Goal: Information Seeking & Learning: Learn about a topic

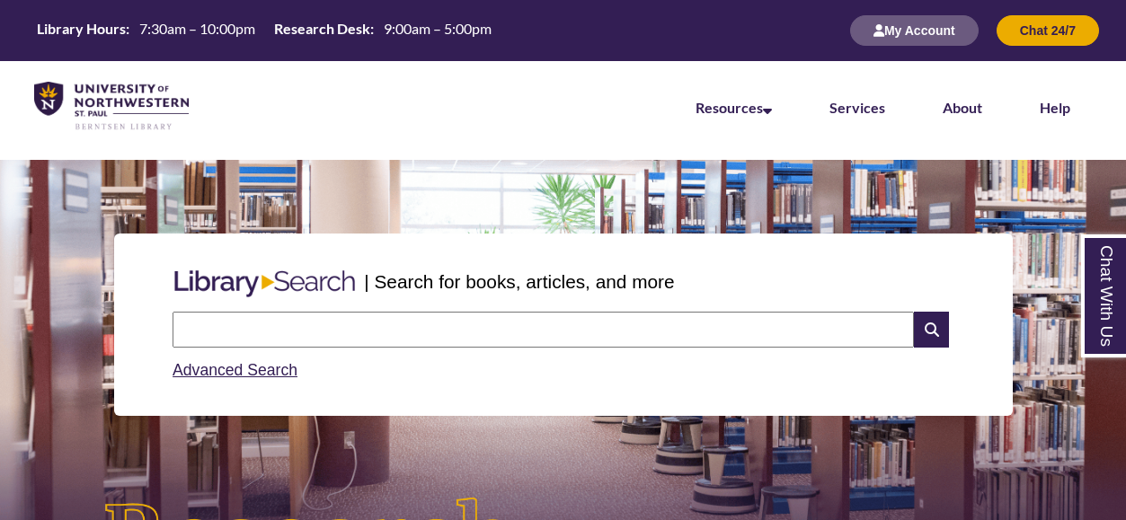
click at [364, 339] on input "text" at bounding box center [542, 330] width 741 height 36
type input "*****"
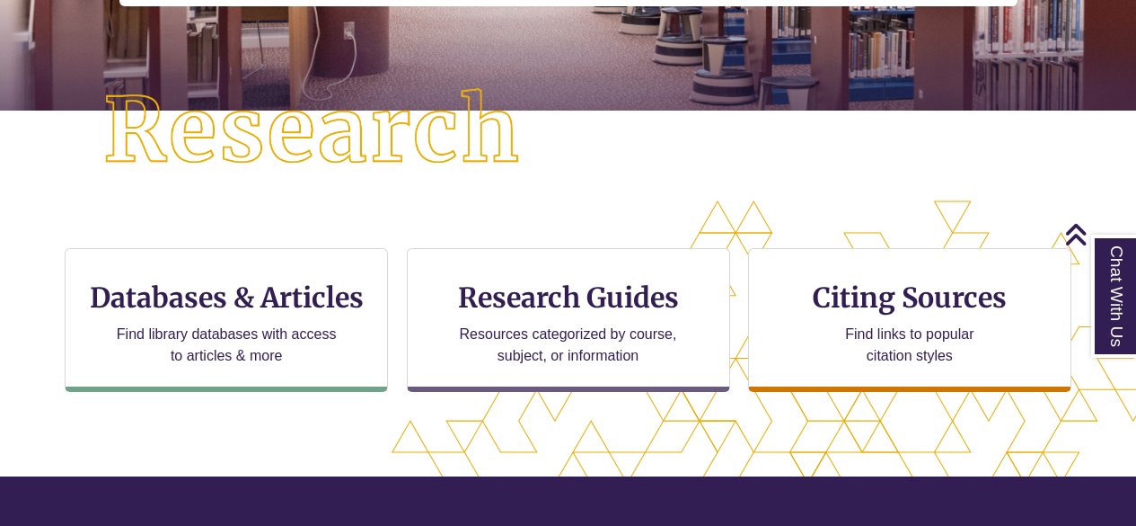
scroll to position [412, 0]
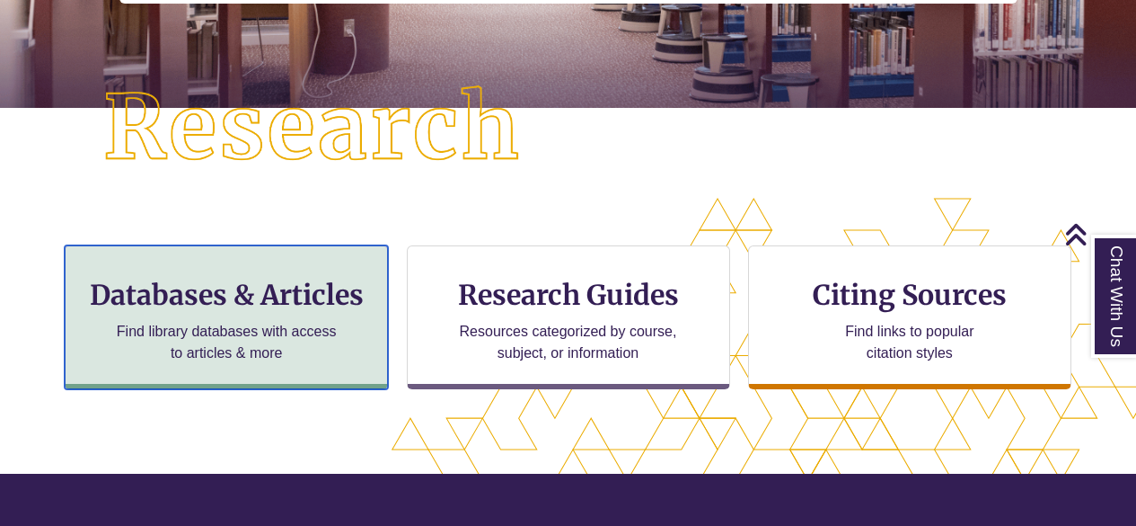
click at [279, 305] on h3 "Databases & Articles" at bounding box center [226, 295] width 293 height 34
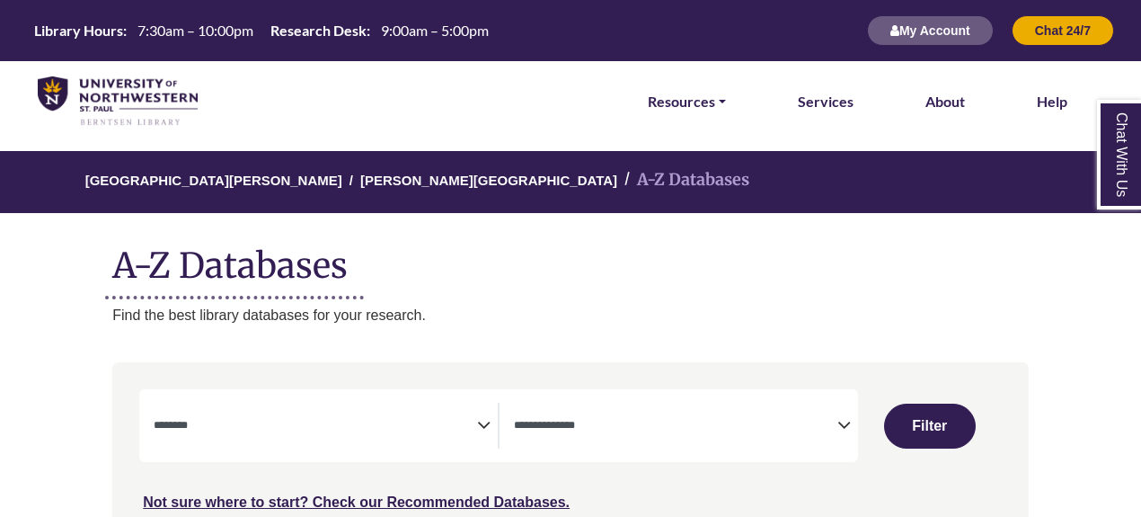
select select "Database Subject Filter"
select select "Database Types Filter"
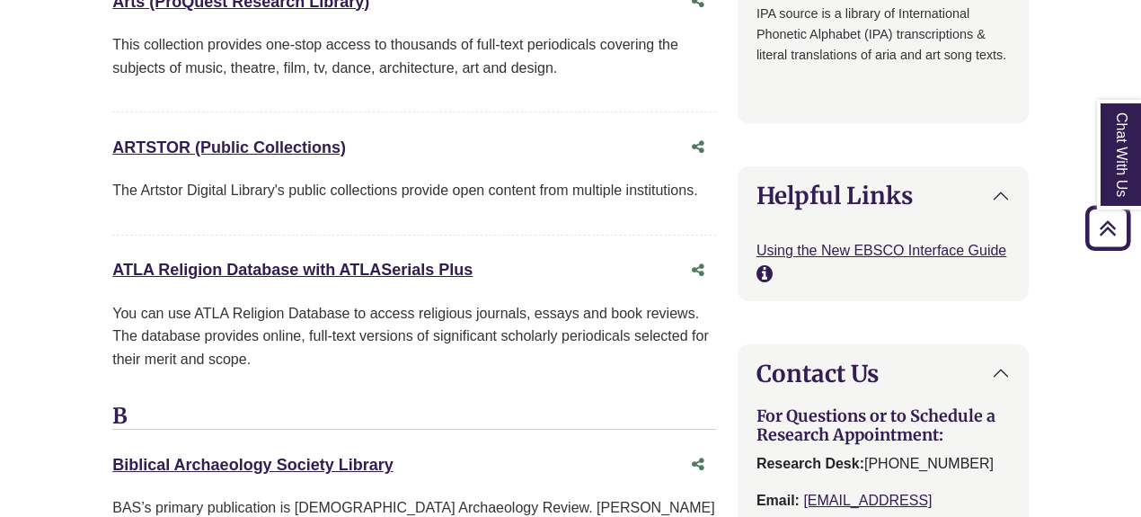
scroll to position [1777, 0]
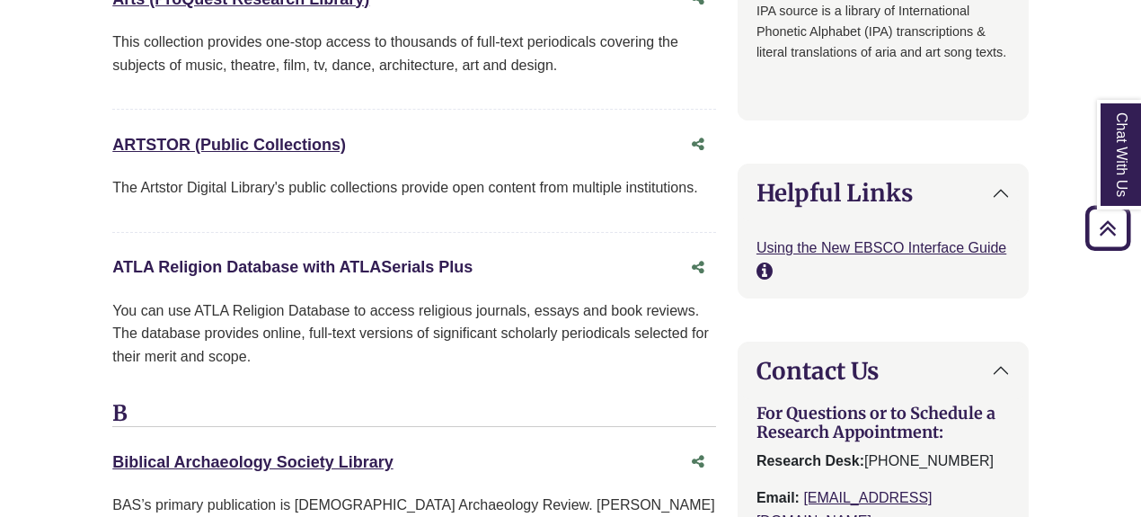
click at [173, 267] on link "ATLA Religion Database with ATLASerials Plus This link opens in a new window" at bounding box center [292, 267] width 360 height 18
